Goal: Information Seeking & Learning: Learn about a topic

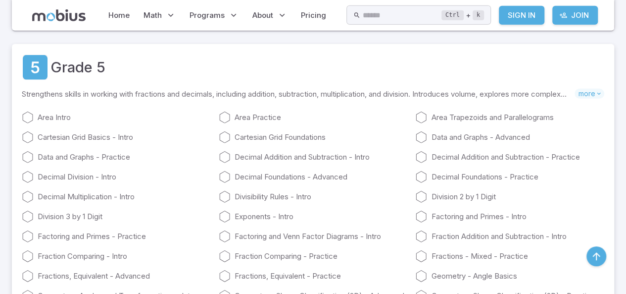
scroll to position [1461, 0]
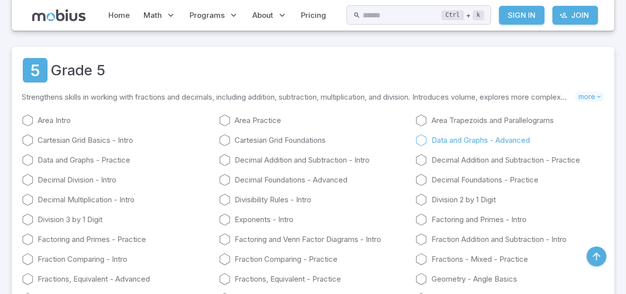
drag, startPoint x: 0, startPoint y: 0, endPoint x: 493, endPoint y: 159, distance: 517.6
click at [493, 146] on link "Data and Graphs - Advanced" at bounding box center [509, 140] width 189 height 12
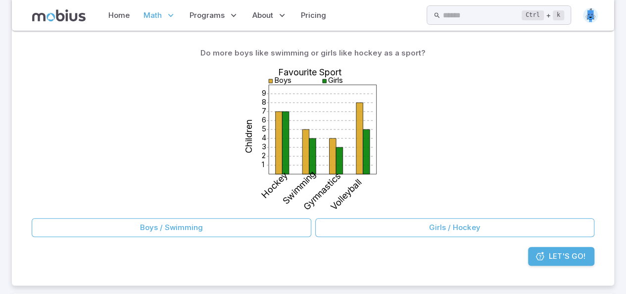
scroll to position [116, 0]
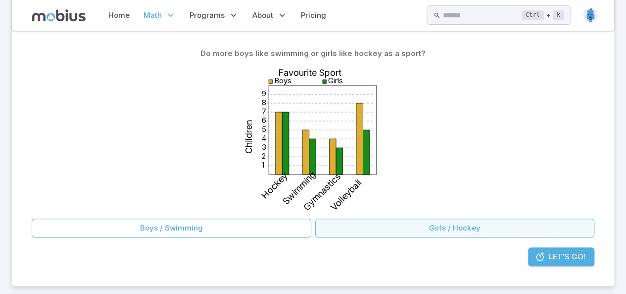
click at [330, 228] on button "Girls / Hockey" at bounding box center [455, 227] width 280 height 19
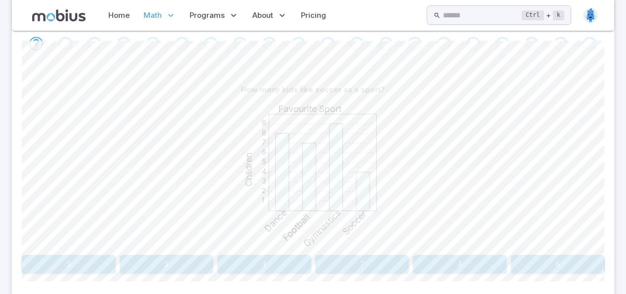
scroll to position [211, 0]
click at [435, 256] on button "4" at bounding box center [460, 263] width 94 height 19
click at [468, 259] on button "Soccer" at bounding box center [533, 263] width 143 height 19
click at [468, 259] on button "[DATE]" at bounding box center [533, 263] width 143 height 19
click at [388, 260] on button "Gymnastics" at bounding box center [313, 263] width 192 height 19
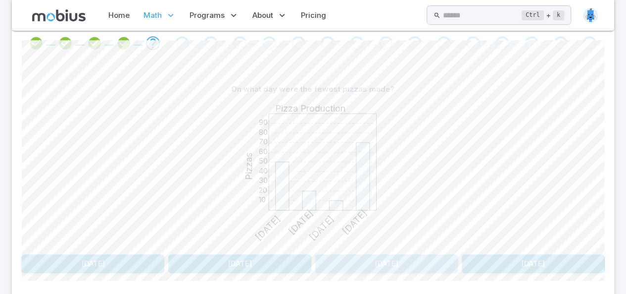
click at [388, 260] on button "[DATE]" at bounding box center [386, 263] width 143 height 19
click at [77, 259] on button "8" at bounding box center [69, 263] width 94 height 19
click at [337, 264] on button "Fish" at bounding box center [460, 263] width 290 height 19
click at [337, 264] on button "19" at bounding box center [362, 263] width 94 height 19
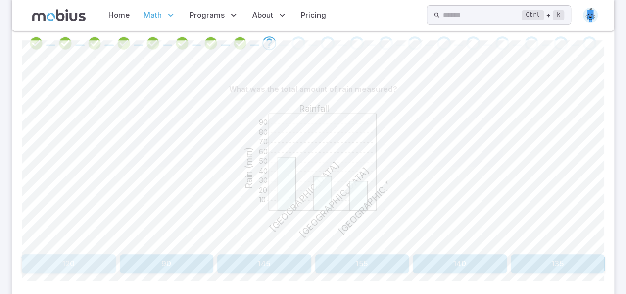
click at [88, 263] on button "120" at bounding box center [69, 263] width 94 height 19
click at [287, 256] on button "Dog and Fish" at bounding box center [312, 263] width 113 height 19
click at [531, 254] on button "3" at bounding box center [558, 263] width 94 height 19
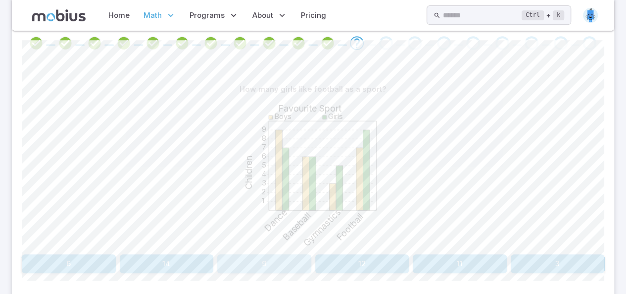
click at [260, 259] on button "9" at bounding box center [264, 263] width 94 height 19
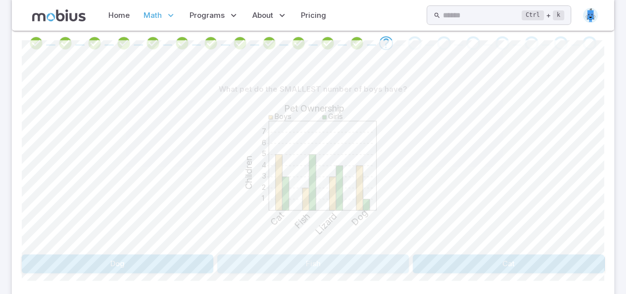
click at [260, 259] on button "Fish" at bounding box center [313, 263] width 192 height 19
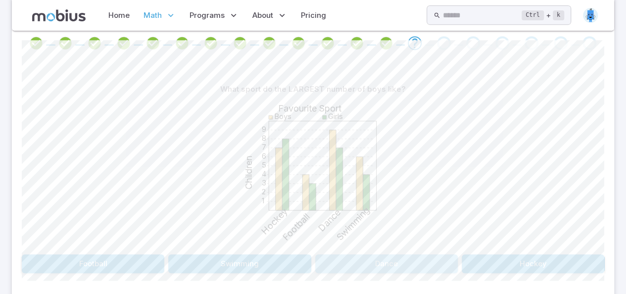
click at [360, 261] on button "Dance" at bounding box center [386, 263] width 143 height 19
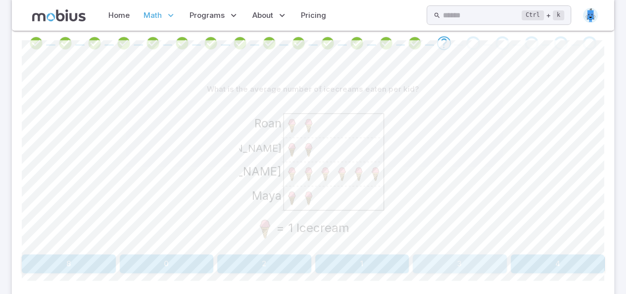
click at [457, 266] on button "3" at bounding box center [460, 263] width 94 height 19
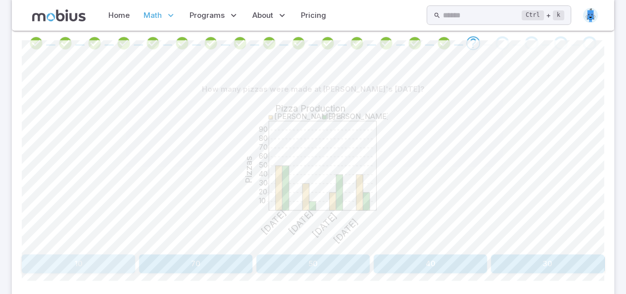
click at [128, 256] on button "10" at bounding box center [78, 263] width 113 height 19
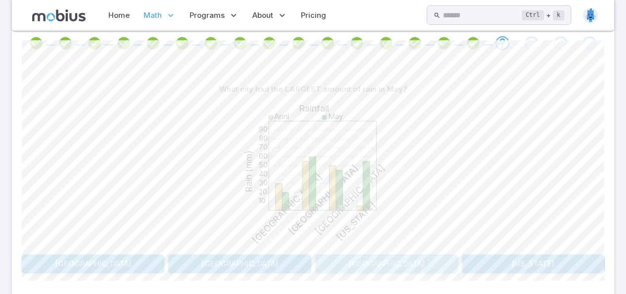
click at [391, 266] on button "[GEOGRAPHIC_DATA]" at bounding box center [386, 263] width 143 height 19
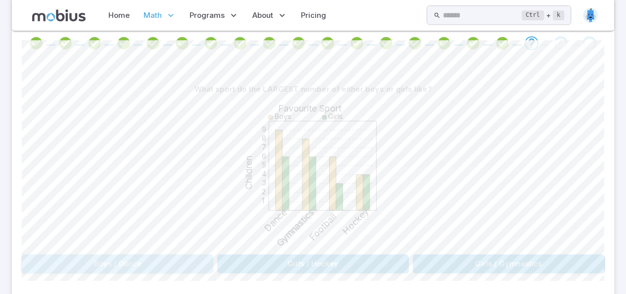
click at [134, 263] on button "Boys / Dance" at bounding box center [118, 263] width 192 height 19
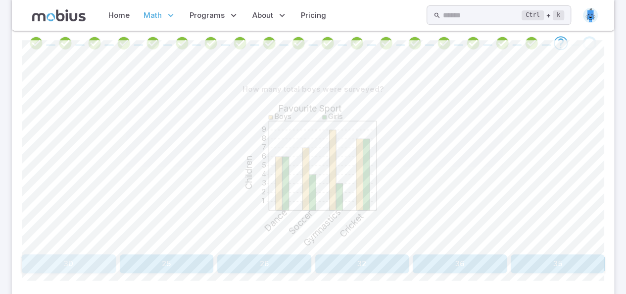
click at [86, 261] on button "30" at bounding box center [69, 263] width 94 height 19
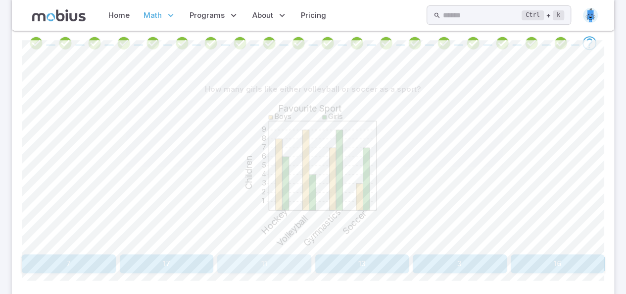
click at [279, 269] on button "11" at bounding box center [264, 263] width 94 height 19
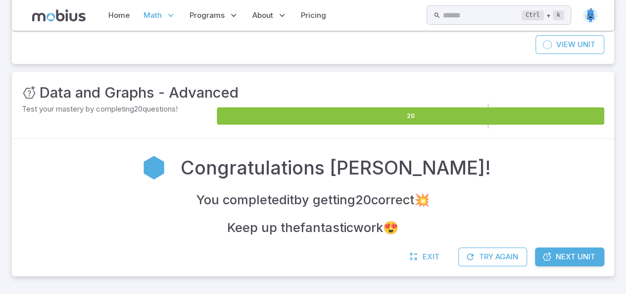
scroll to position [98, 0]
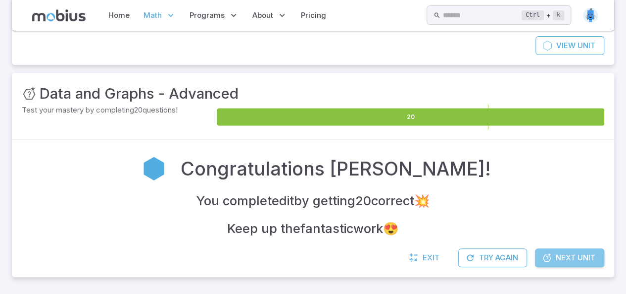
click at [541, 250] on link "Next Unit" at bounding box center [569, 257] width 69 height 19
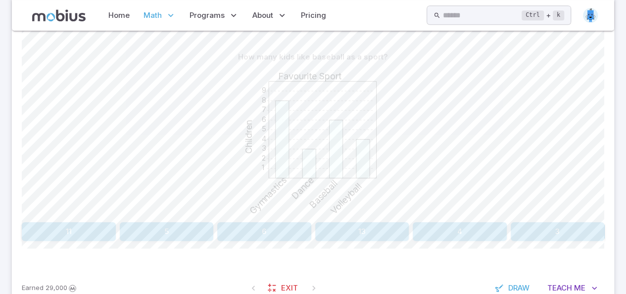
scroll to position [244, 0]
click at [261, 228] on button "6" at bounding box center [264, 230] width 94 height 19
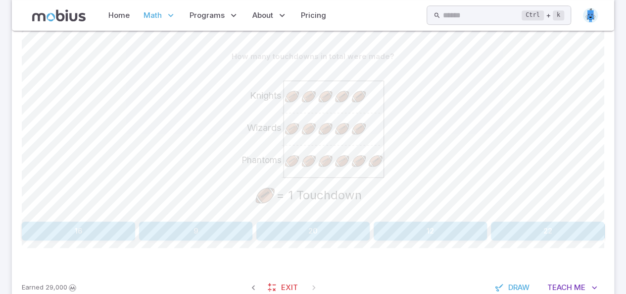
click at [129, 226] on button "16" at bounding box center [78, 230] width 113 height 19
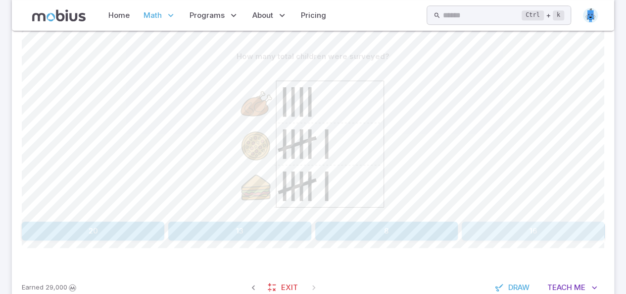
click at [536, 235] on button "16" at bounding box center [533, 230] width 143 height 19
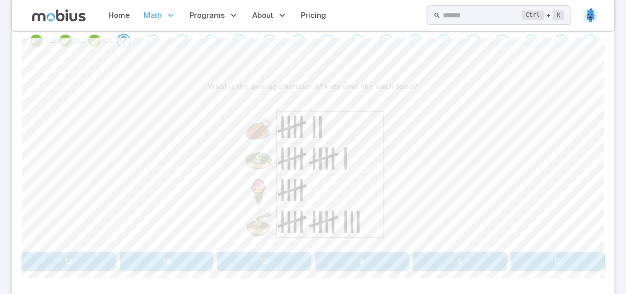
scroll to position [212, 0]
click at [486, 256] on button "8" at bounding box center [460, 262] width 94 height 19
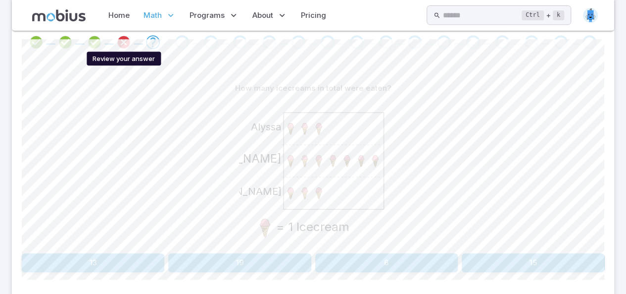
click at [118, 45] on icon "Review your answer" at bounding box center [123, 42] width 15 height 15
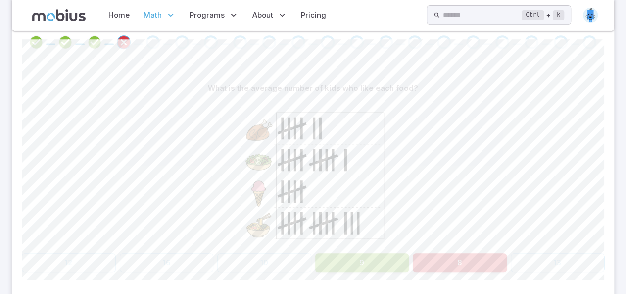
click at [363, 255] on button "9" at bounding box center [362, 262] width 94 height 19
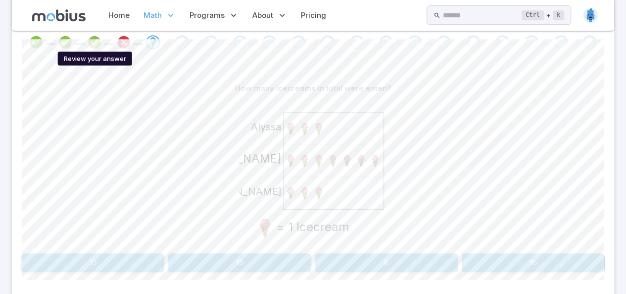
click at [94, 39] on icon "Review your answer" at bounding box center [94, 42] width 15 height 15
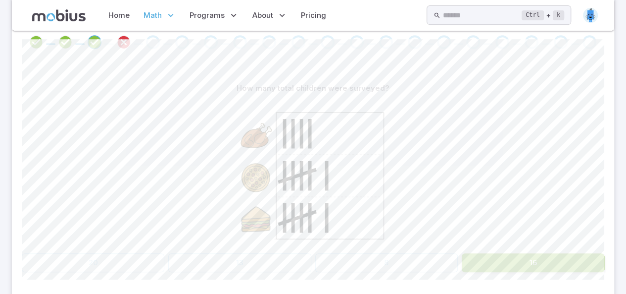
click at [135, 41] on div at bounding box center [123, 42] width 29 height 14
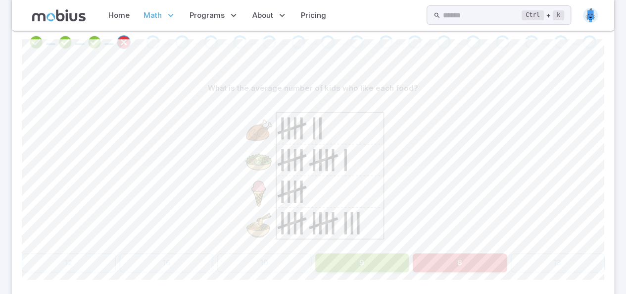
drag, startPoint x: 122, startPoint y: 41, endPoint x: 157, endPoint y: 44, distance: 35.7
click at [157, 44] on div at bounding box center [313, 42] width 583 height 14
click at [149, 43] on div "Go to the next question" at bounding box center [153, 42] width 14 height 14
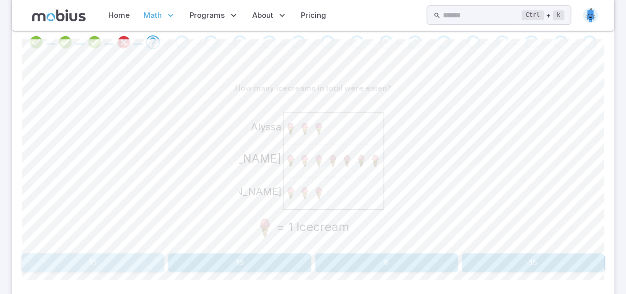
click at [144, 266] on button "13" at bounding box center [93, 262] width 143 height 19
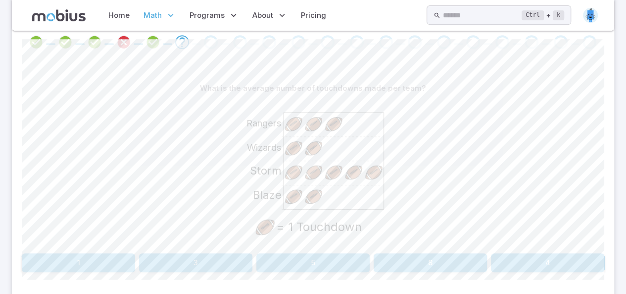
click at [203, 264] on button "3" at bounding box center [195, 262] width 113 height 19
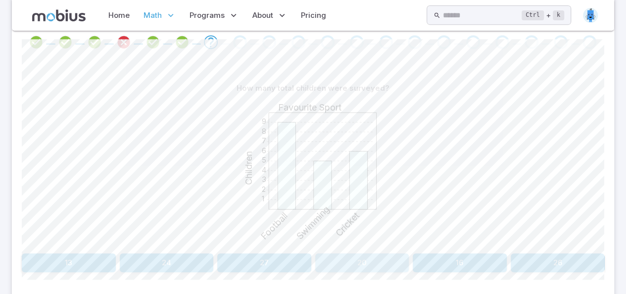
click at [377, 259] on button "20" at bounding box center [362, 262] width 94 height 19
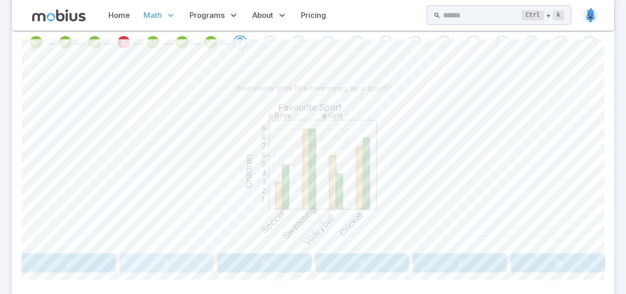
click at [185, 253] on button "9" at bounding box center [167, 262] width 94 height 19
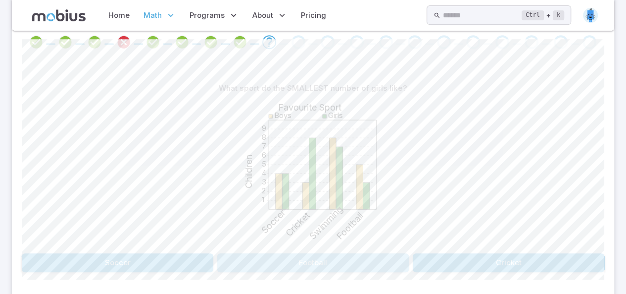
click at [258, 265] on button "Football" at bounding box center [313, 262] width 192 height 19
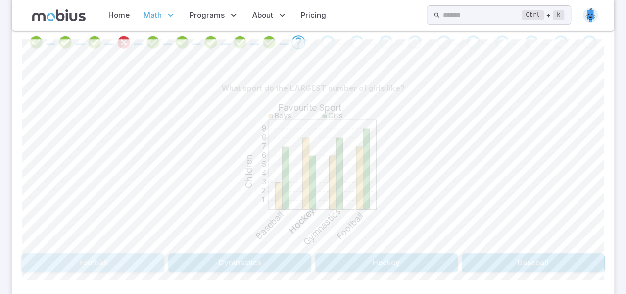
click at [151, 260] on button "Football" at bounding box center [93, 262] width 143 height 19
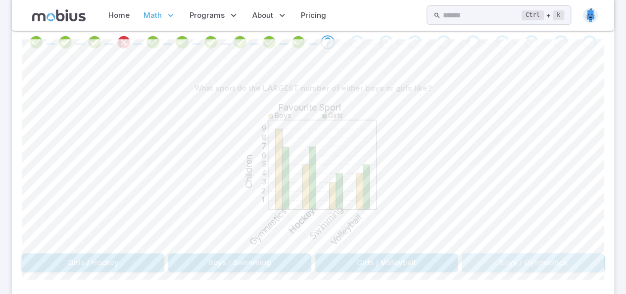
click at [574, 260] on button "Boys / Gymnastics" at bounding box center [533, 262] width 143 height 19
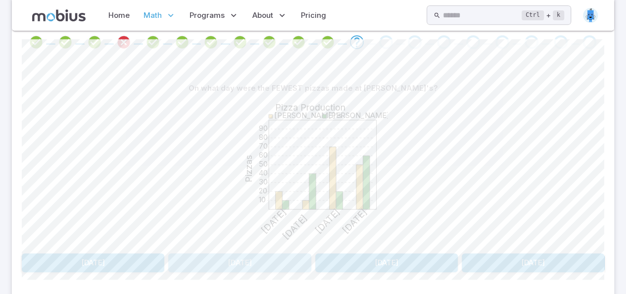
click at [298, 258] on button "[DATE]" at bounding box center [239, 262] width 143 height 19
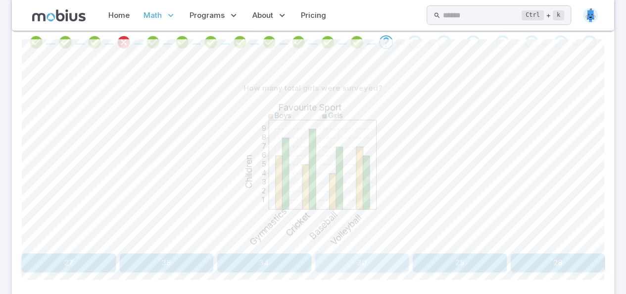
click at [389, 256] on button "30" at bounding box center [362, 262] width 94 height 19
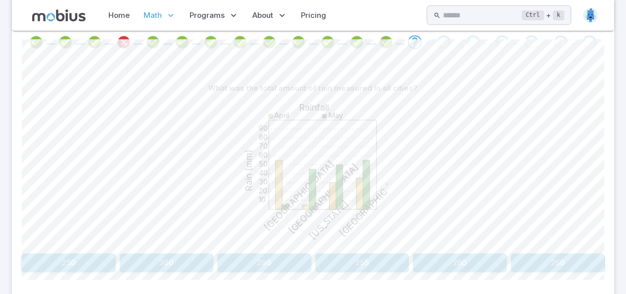
drag, startPoint x: 200, startPoint y: 285, endPoint x: 197, endPoint y: 266, distance: 19.5
click at [197, 266] on div "What was the total amount of rain measured in all cities? 10 20 30 40 50 60 70 …" at bounding box center [313, 179] width 583 height 241
click at [197, 266] on button "300" at bounding box center [167, 262] width 94 height 19
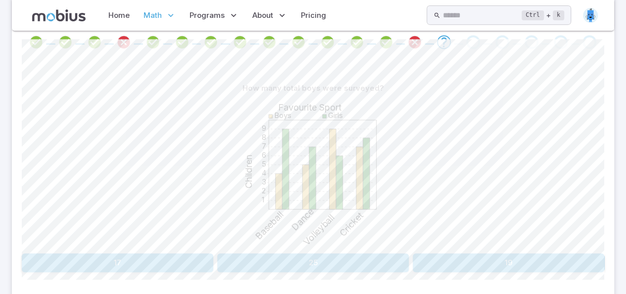
drag, startPoint x: 293, startPoint y: 274, endPoint x: 287, endPoint y: 260, distance: 15.3
click at [287, 260] on div "How many total boys were surveyed? 1 2 3 4 5 6 7 8 9 Favourite Sport Children B…" at bounding box center [313, 179] width 583 height 241
click at [287, 260] on button "25" at bounding box center [313, 262] width 192 height 19
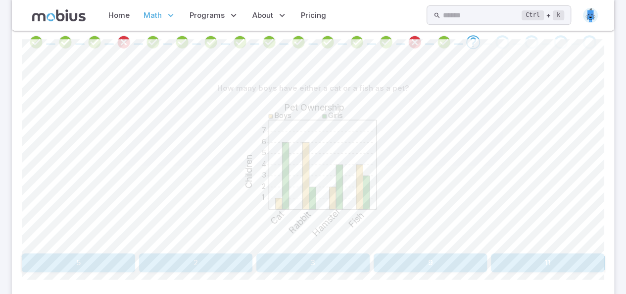
click at [120, 265] on button "5" at bounding box center [78, 262] width 113 height 19
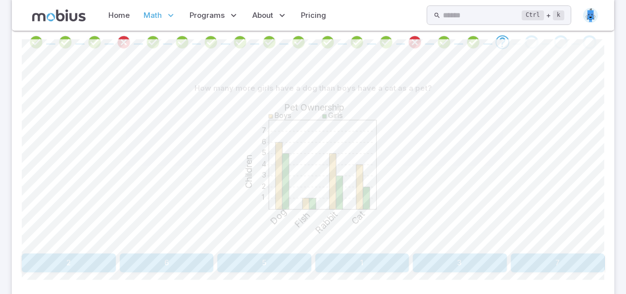
click at [375, 261] on button "1" at bounding box center [362, 262] width 94 height 19
click at [283, 261] on button "10" at bounding box center [264, 262] width 94 height 19
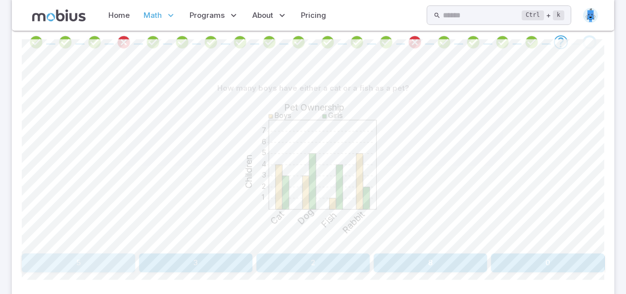
click at [108, 255] on button "5" at bounding box center [78, 262] width 113 height 19
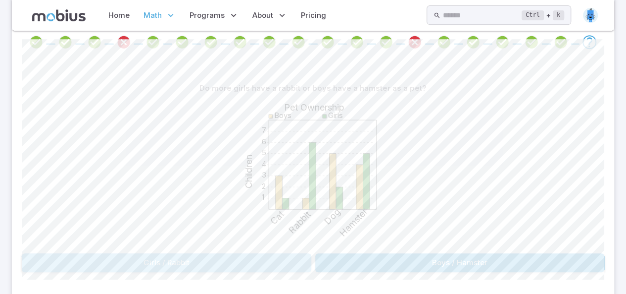
click at [246, 261] on button "Girls / Rabbit" at bounding box center [167, 262] width 290 height 19
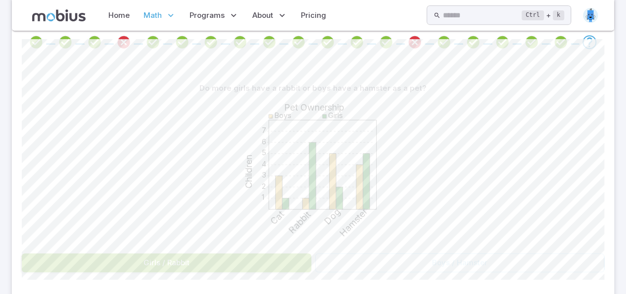
scroll to position [117, 0]
